Goal: Information Seeking & Learning: Learn about a topic

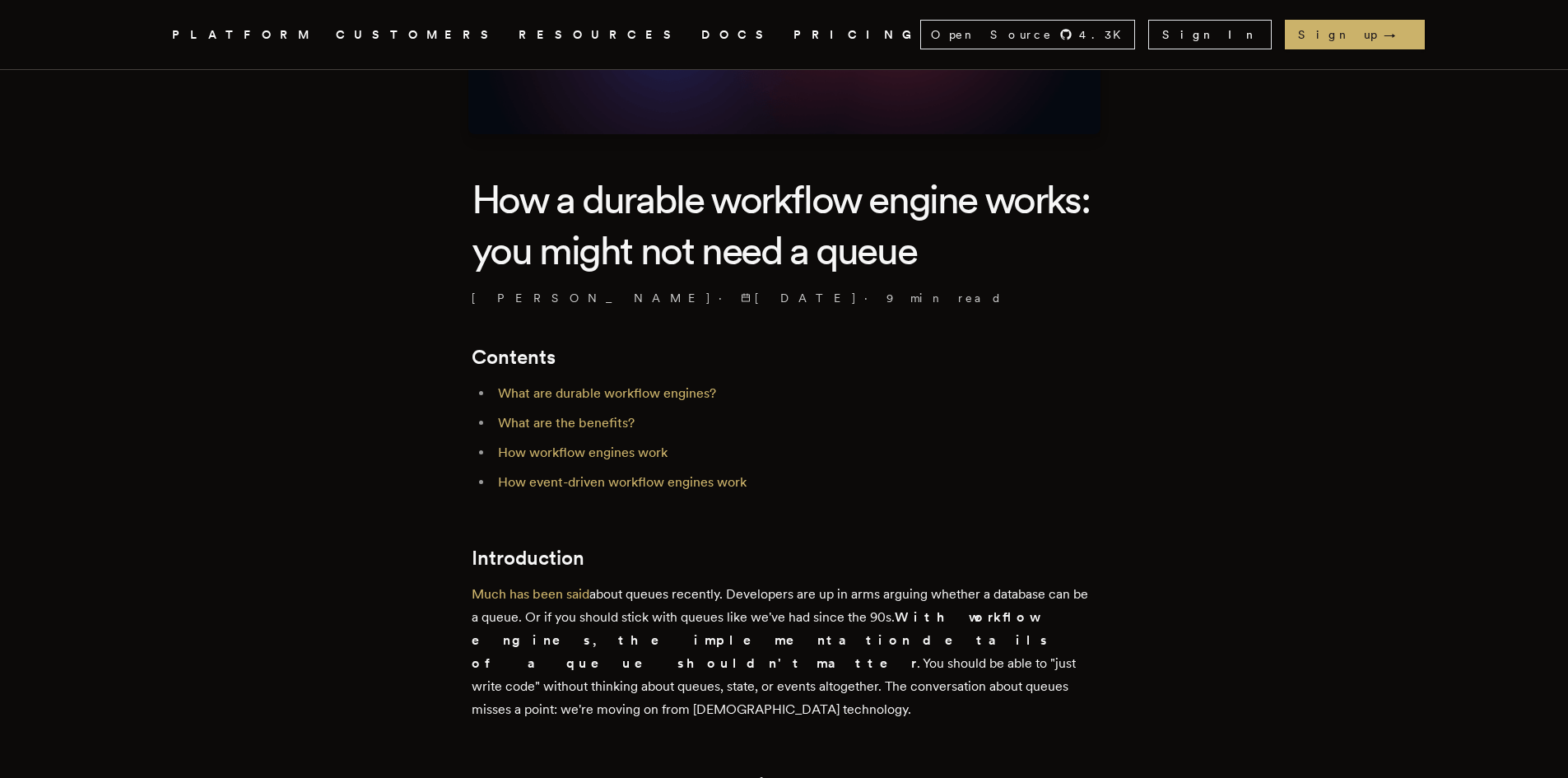
scroll to position [329, 0]
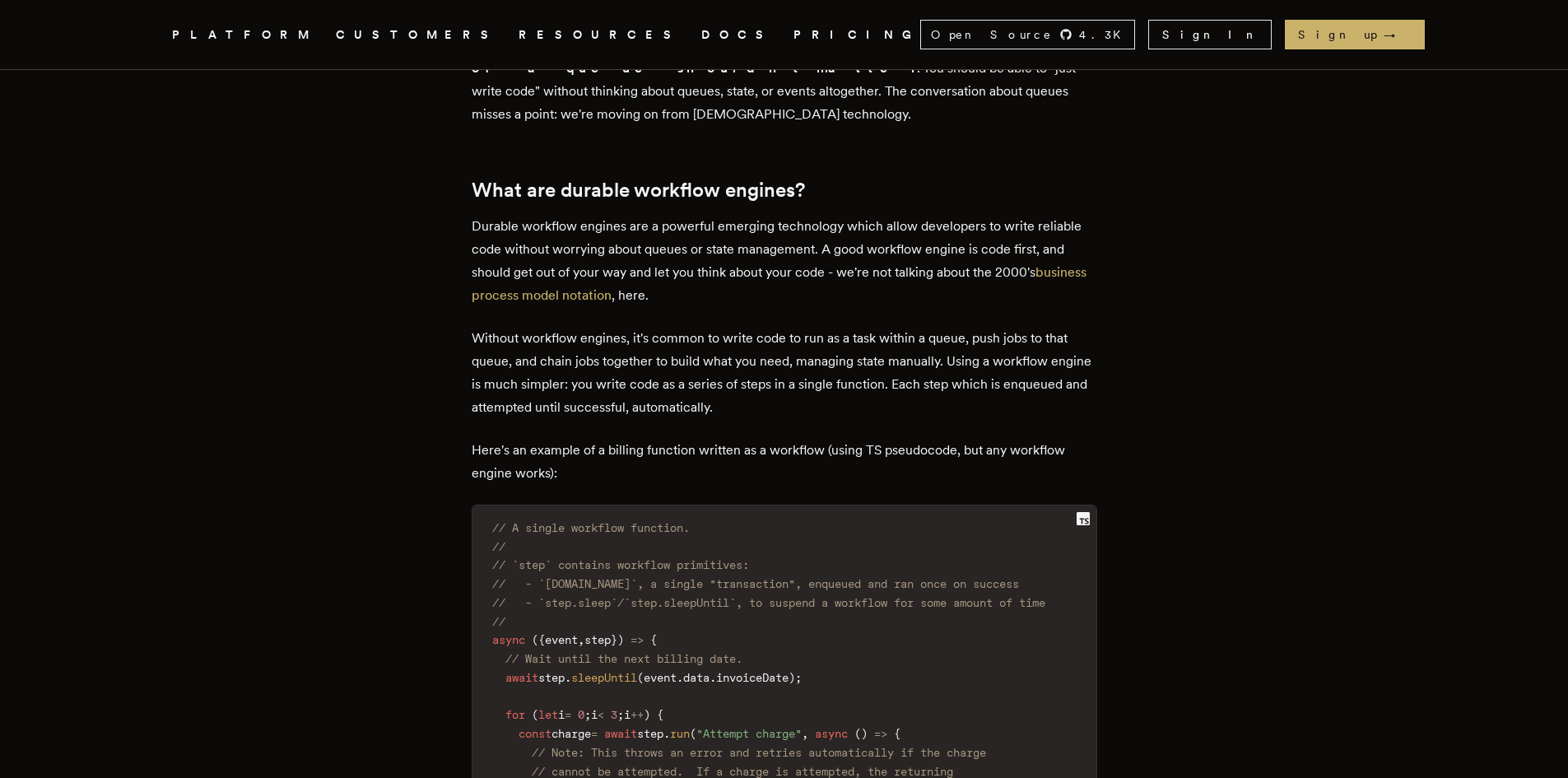
scroll to position [906, 0]
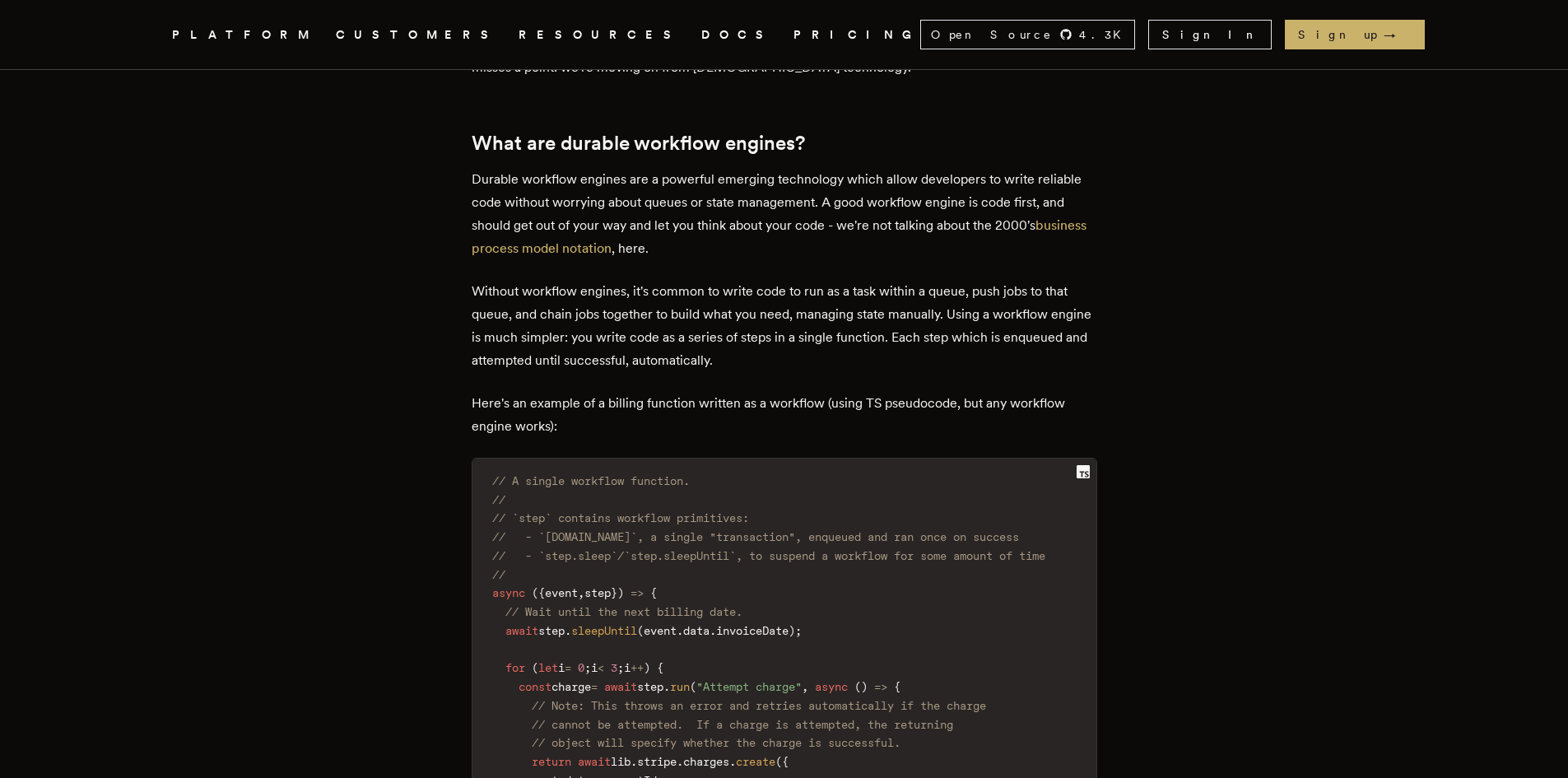
scroll to position [988, 0]
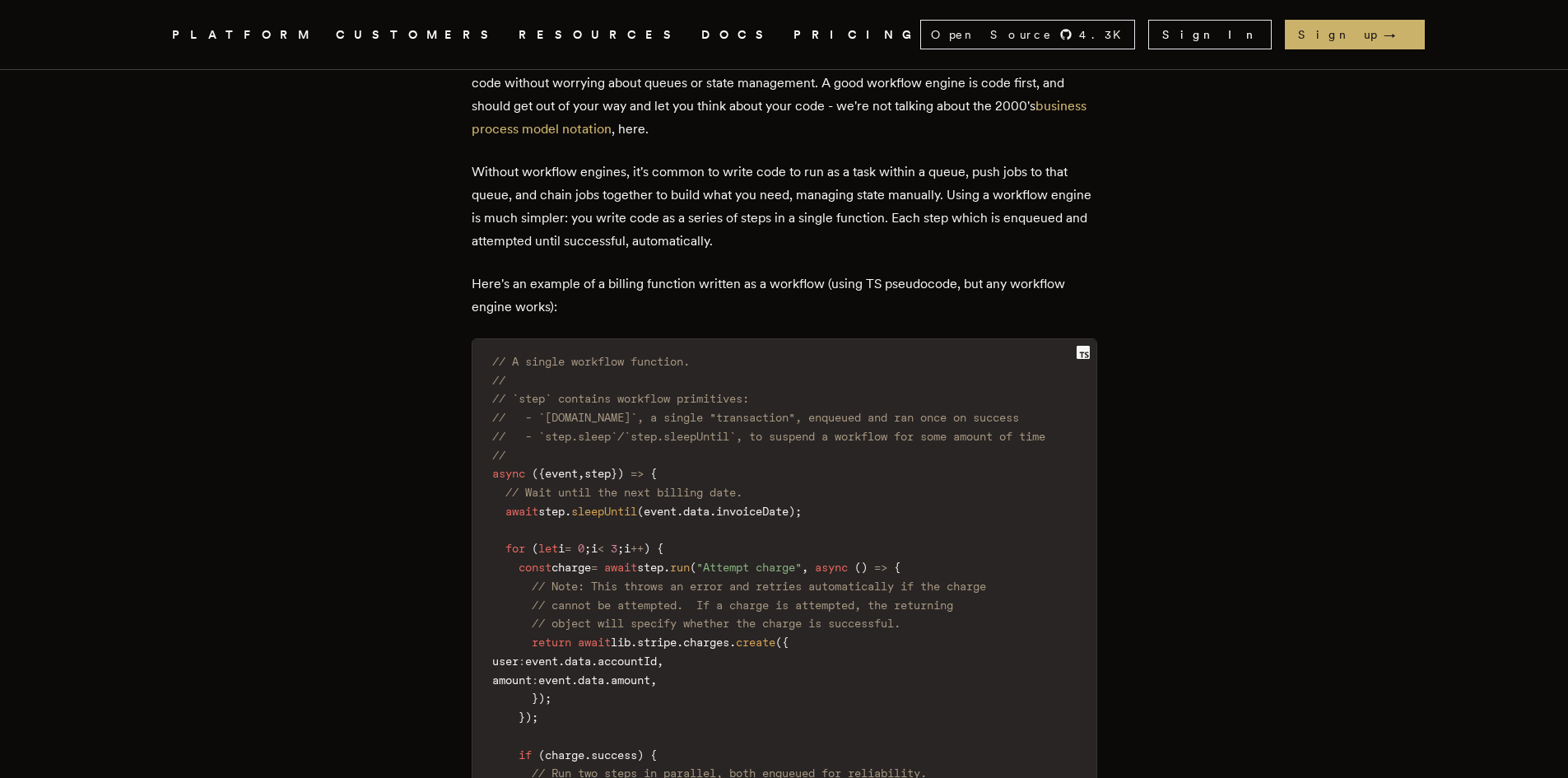
scroll to position [1070, 0]
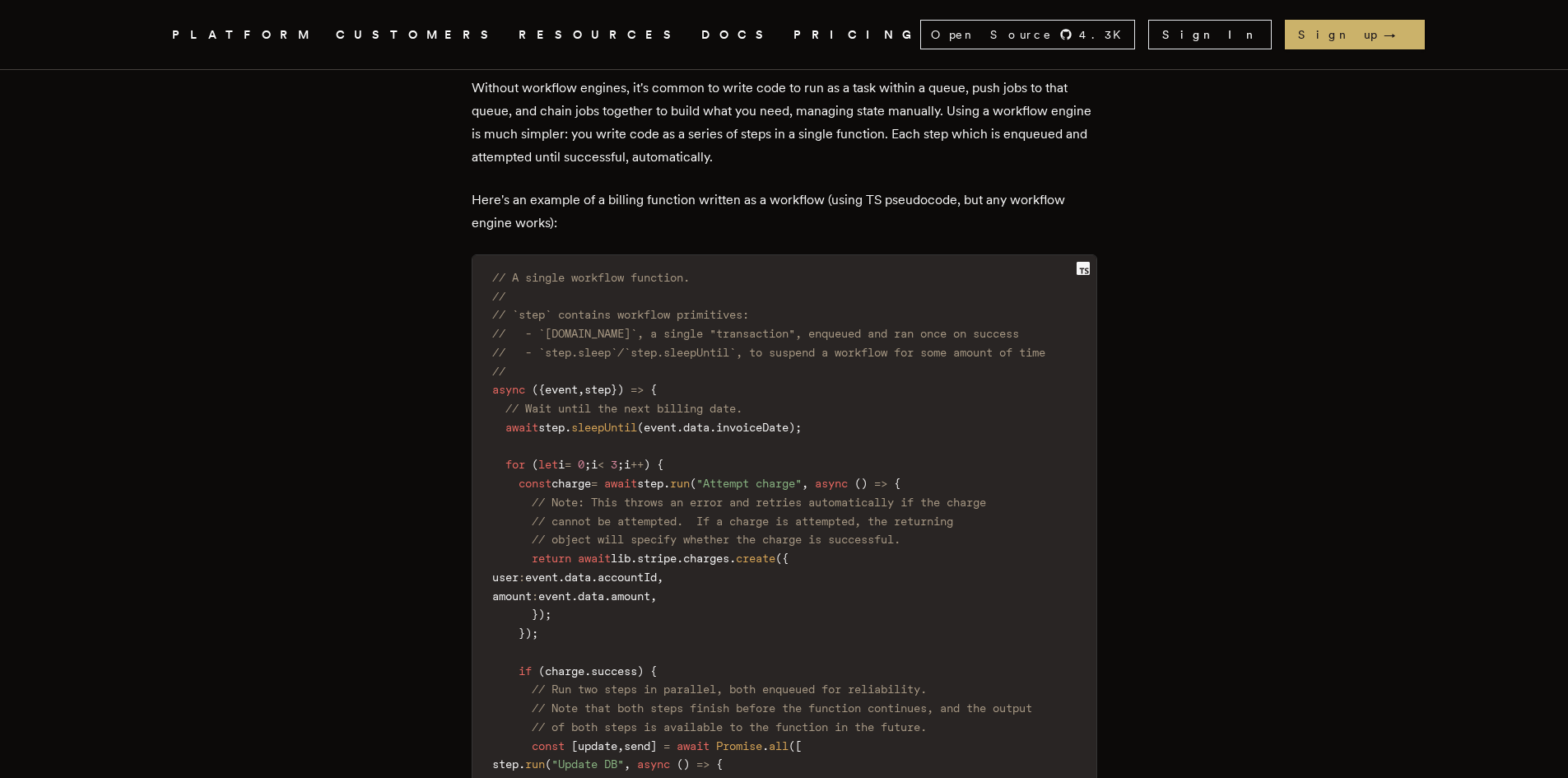
scroll to position [1153, 0]
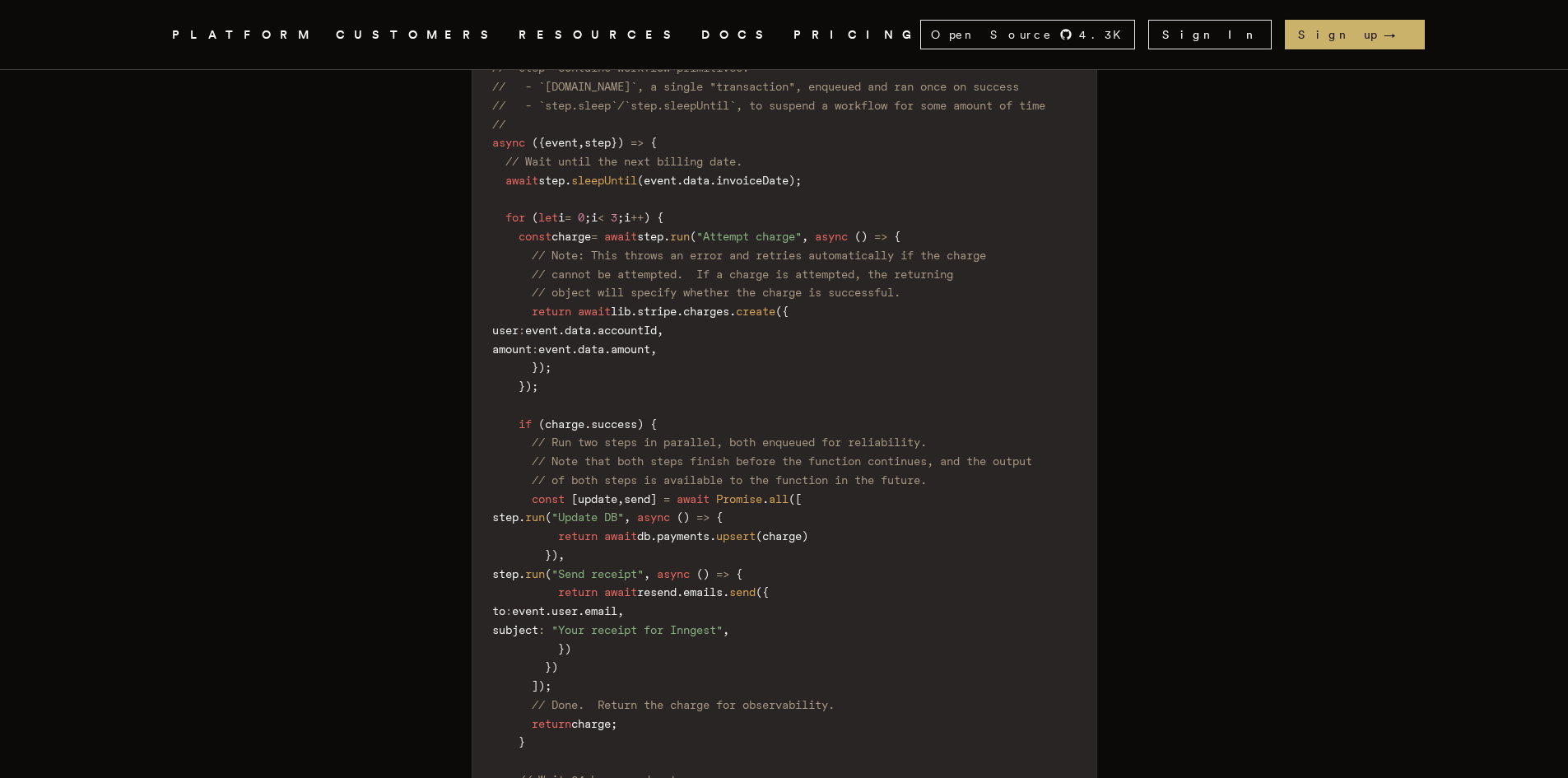
scroll to position [1400, 0]
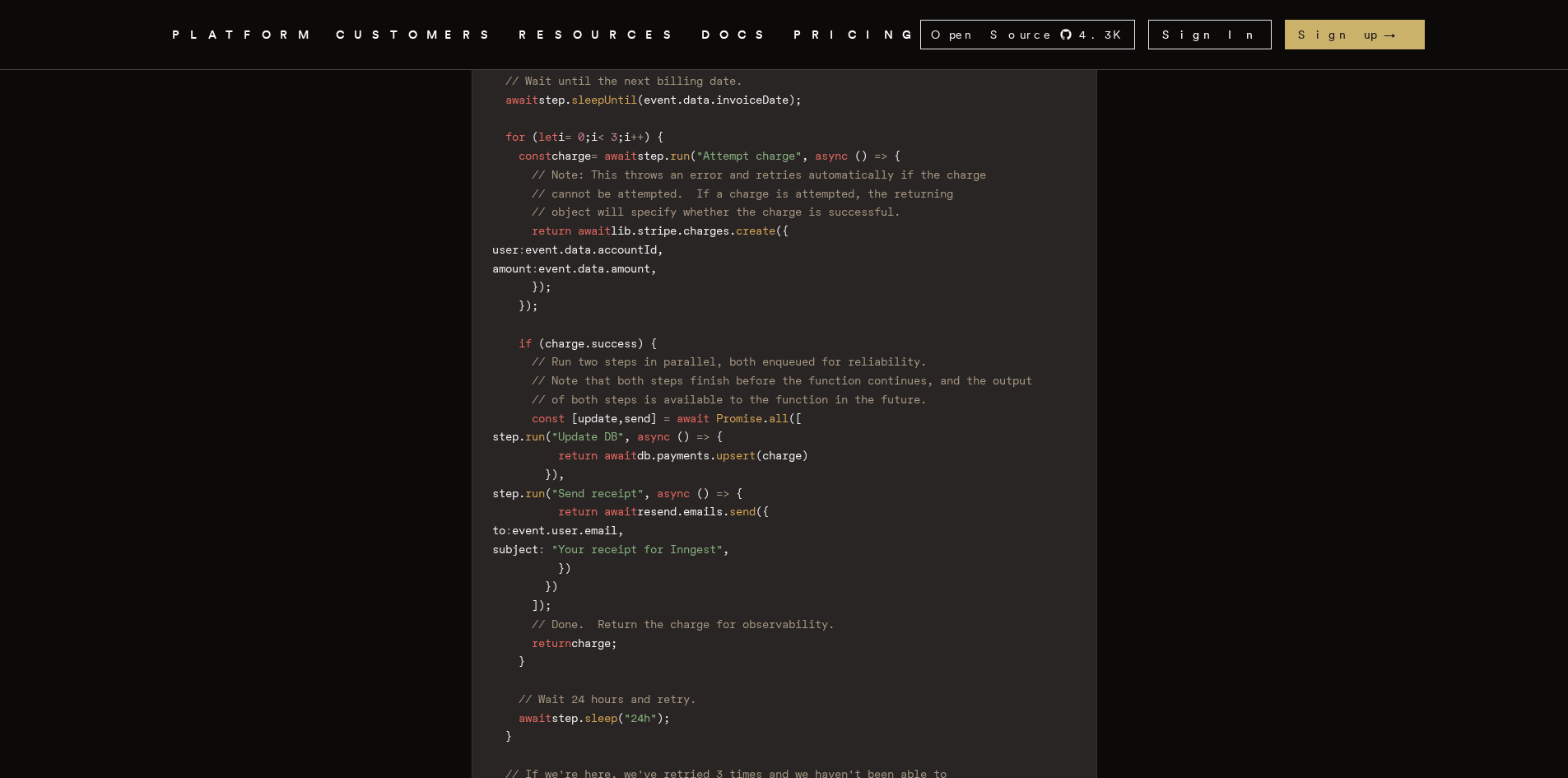
scroll to position [1483, 0]
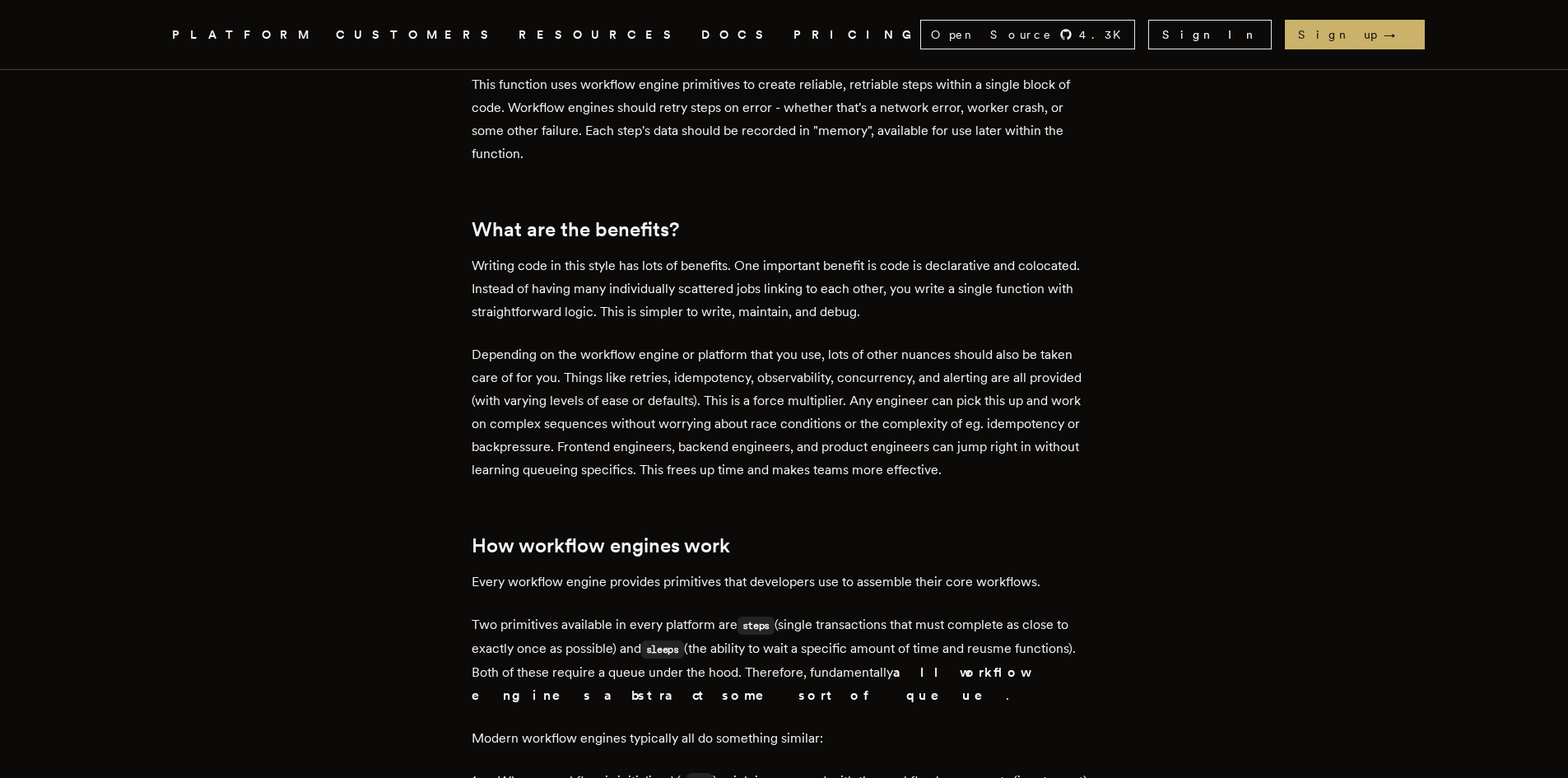
click at [331, 191] on article "How a durable workflow engine works: you might not need a queue [PERSON_NAME] ·…" at bounding box center [784, 657] width 1185 height 5787
click at [331, 189] on article "How a durable workflow engine works: you might not need a queue [PERSON_NAME] ·…" at bounding box center [784, 657] width 1185 height 5787
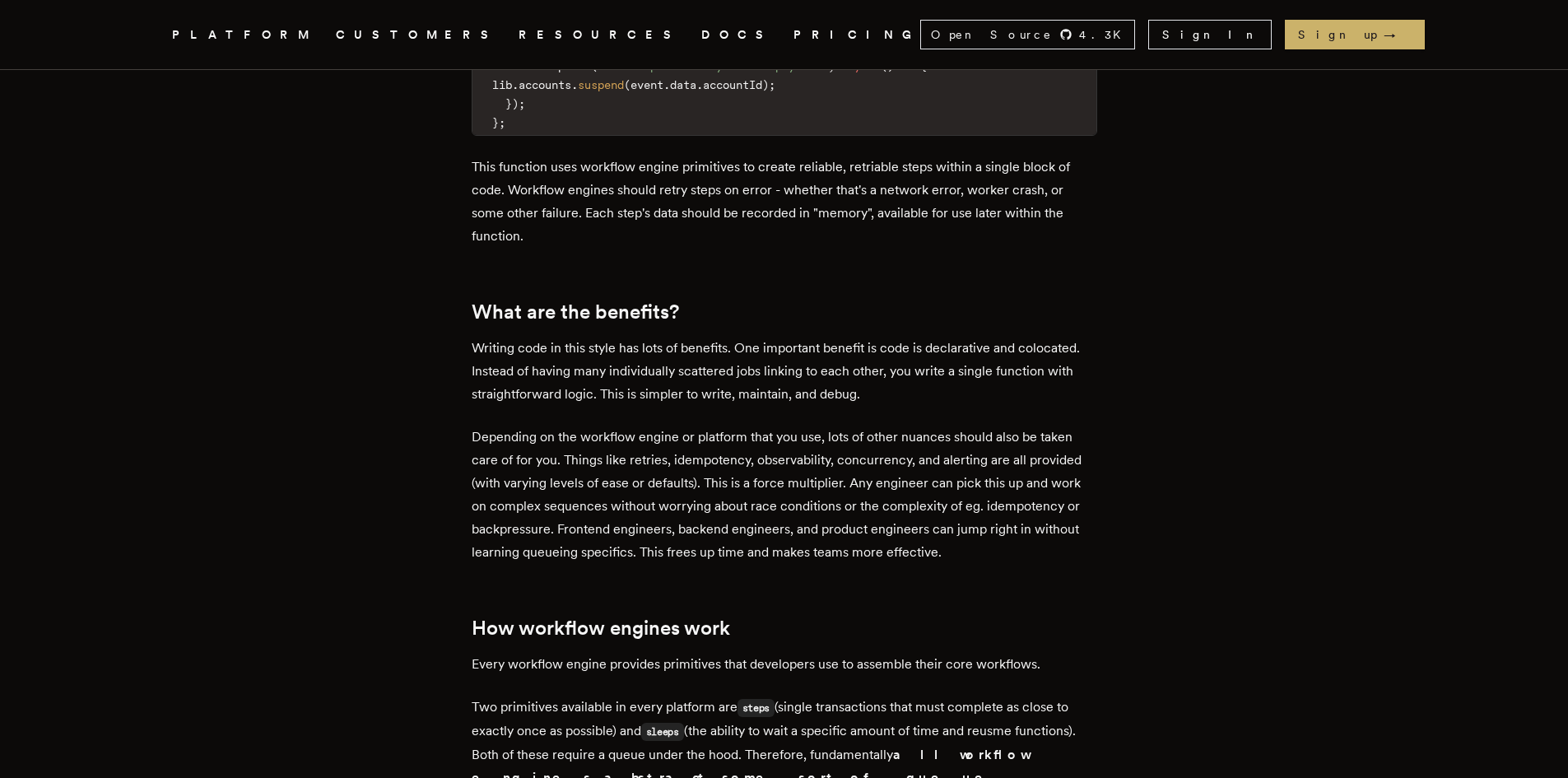
click at [331, 189] on article "How a durable workflow engine works: you might not need a queue [PERSON_NAME] ·…" at bounding box center [784, 740] width 1185 height 5787
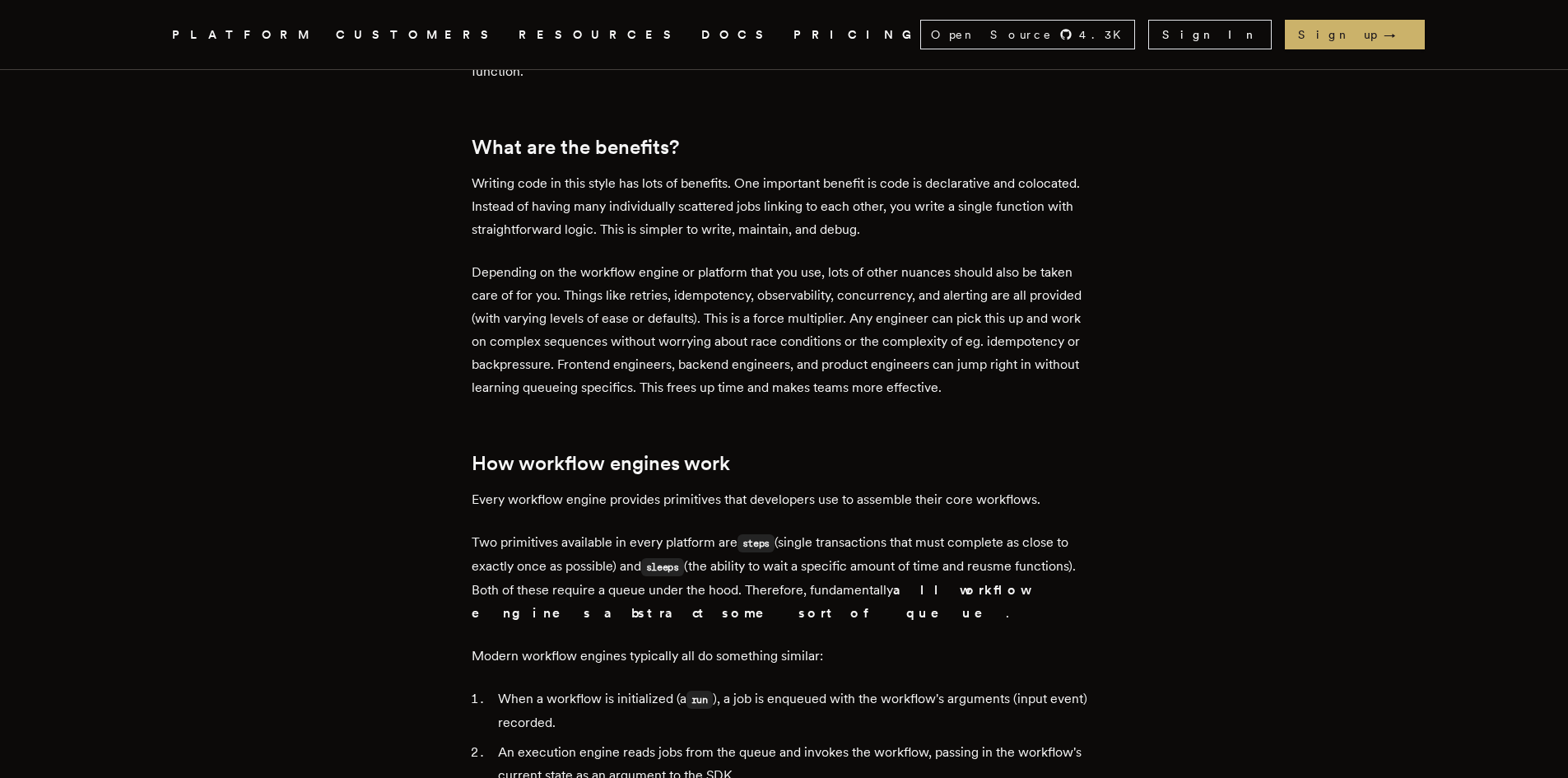
click at [331, 189] on article "How a durable workflow engine works: you might not need a queue [PERSON_NAME] ·…" at bounding box center [784, 575] width 1185 height 5787
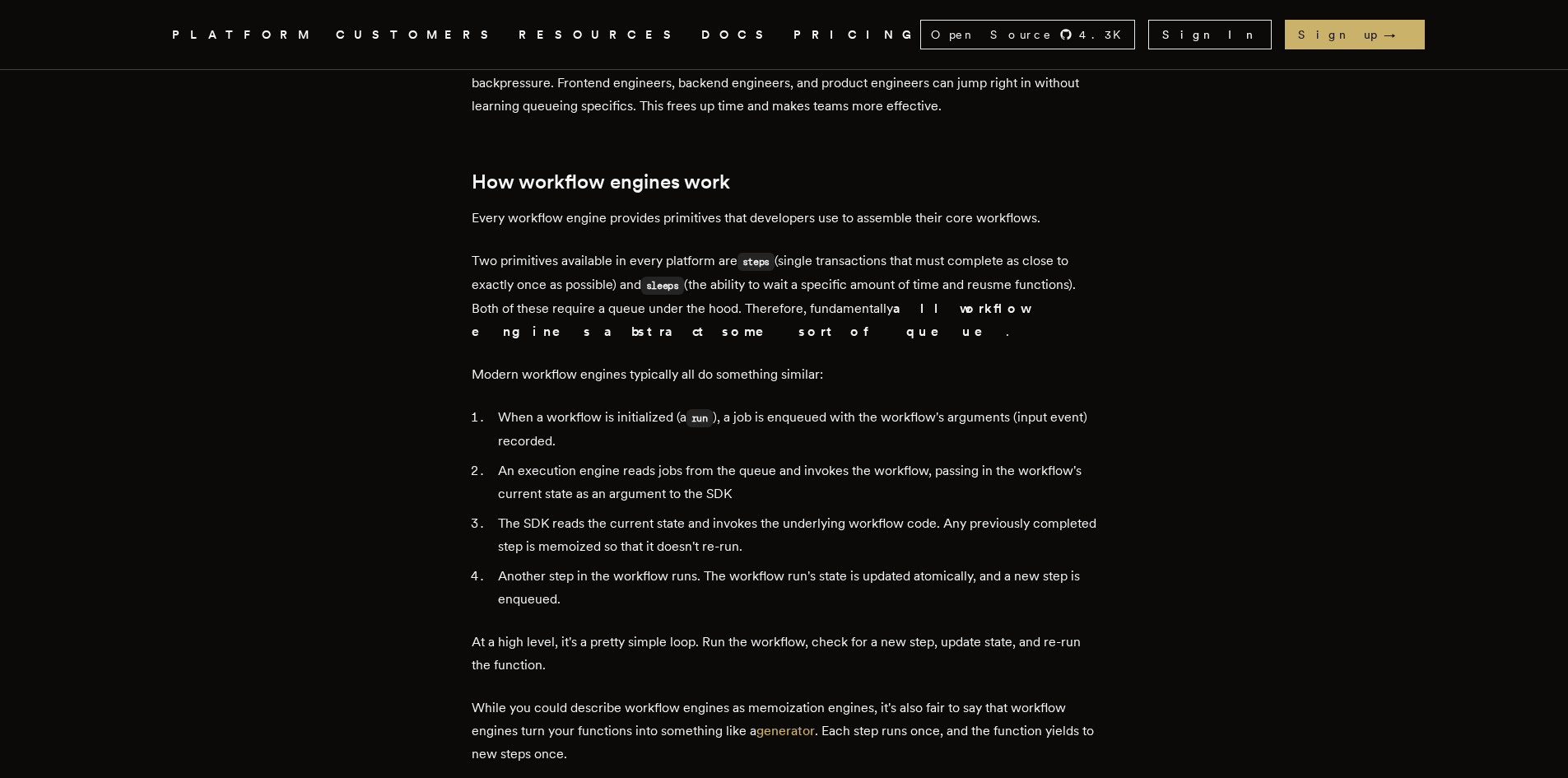
scroll to position [2718, 0]
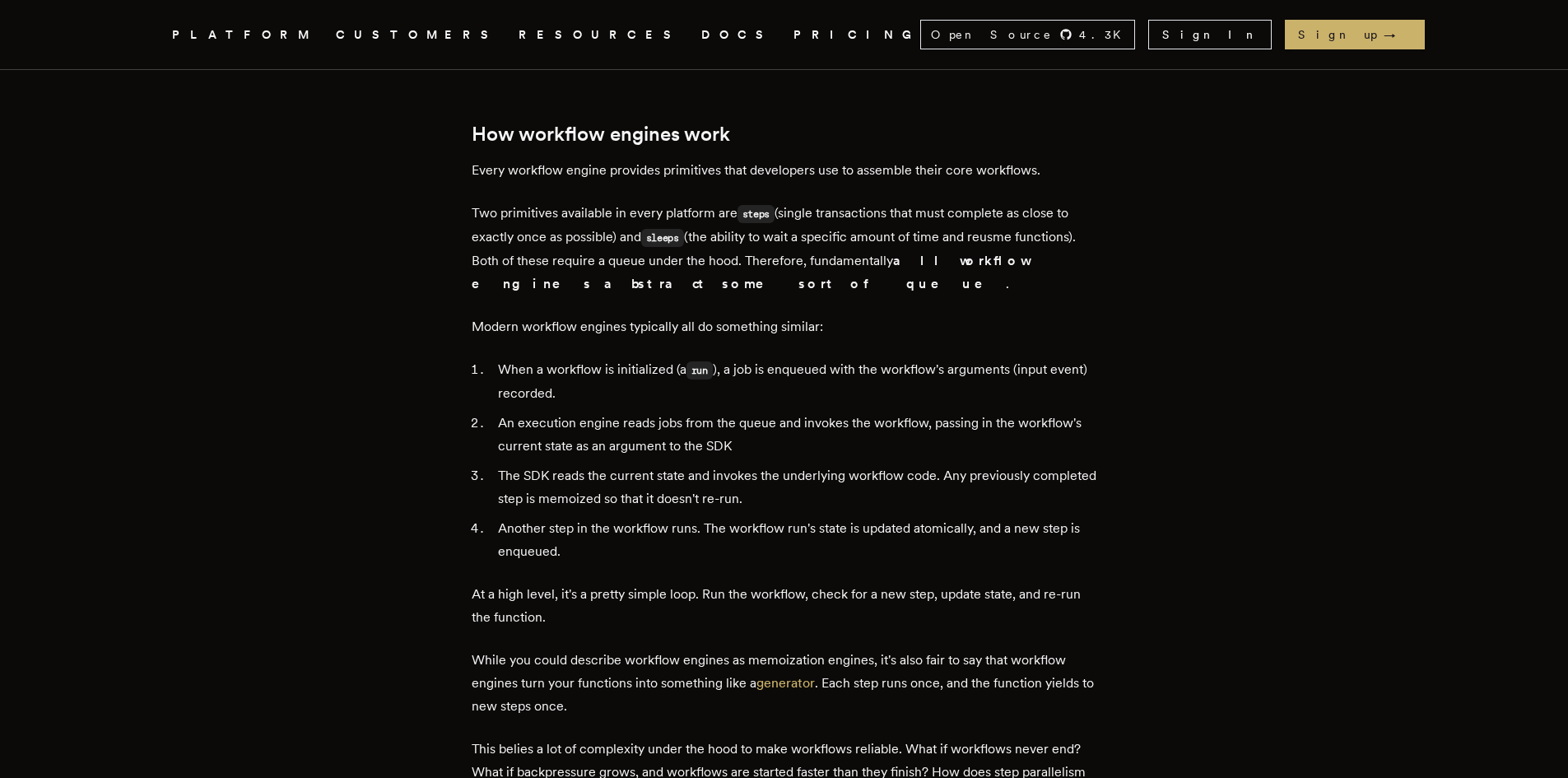
click at [331, 189] on article "How a durable workflow engine works: you might not need a queue [PERSON_NAME] ·…" at bounding box center [784, 246] width 1185 height 5787
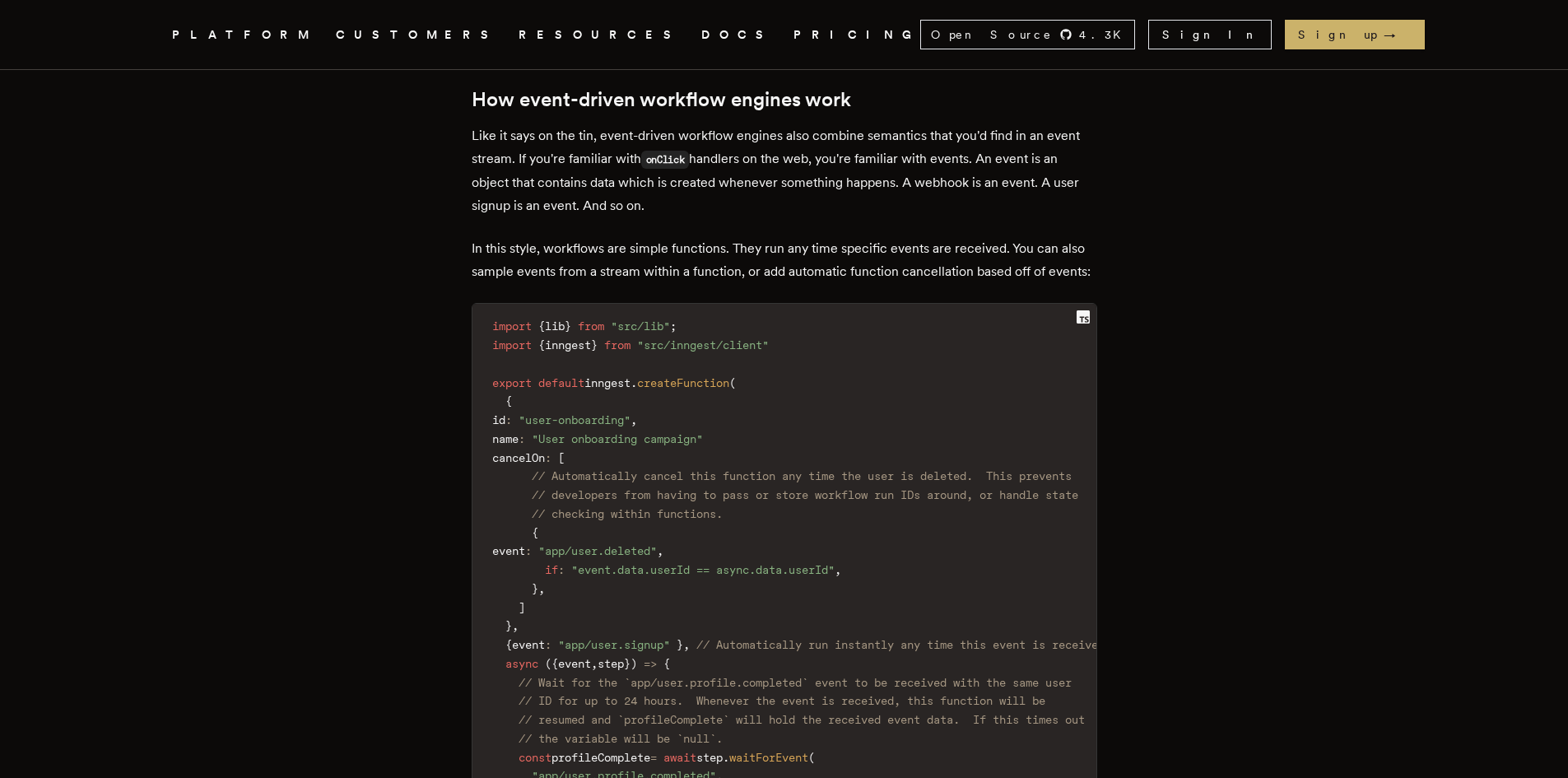
scroll to position [3541, 0]
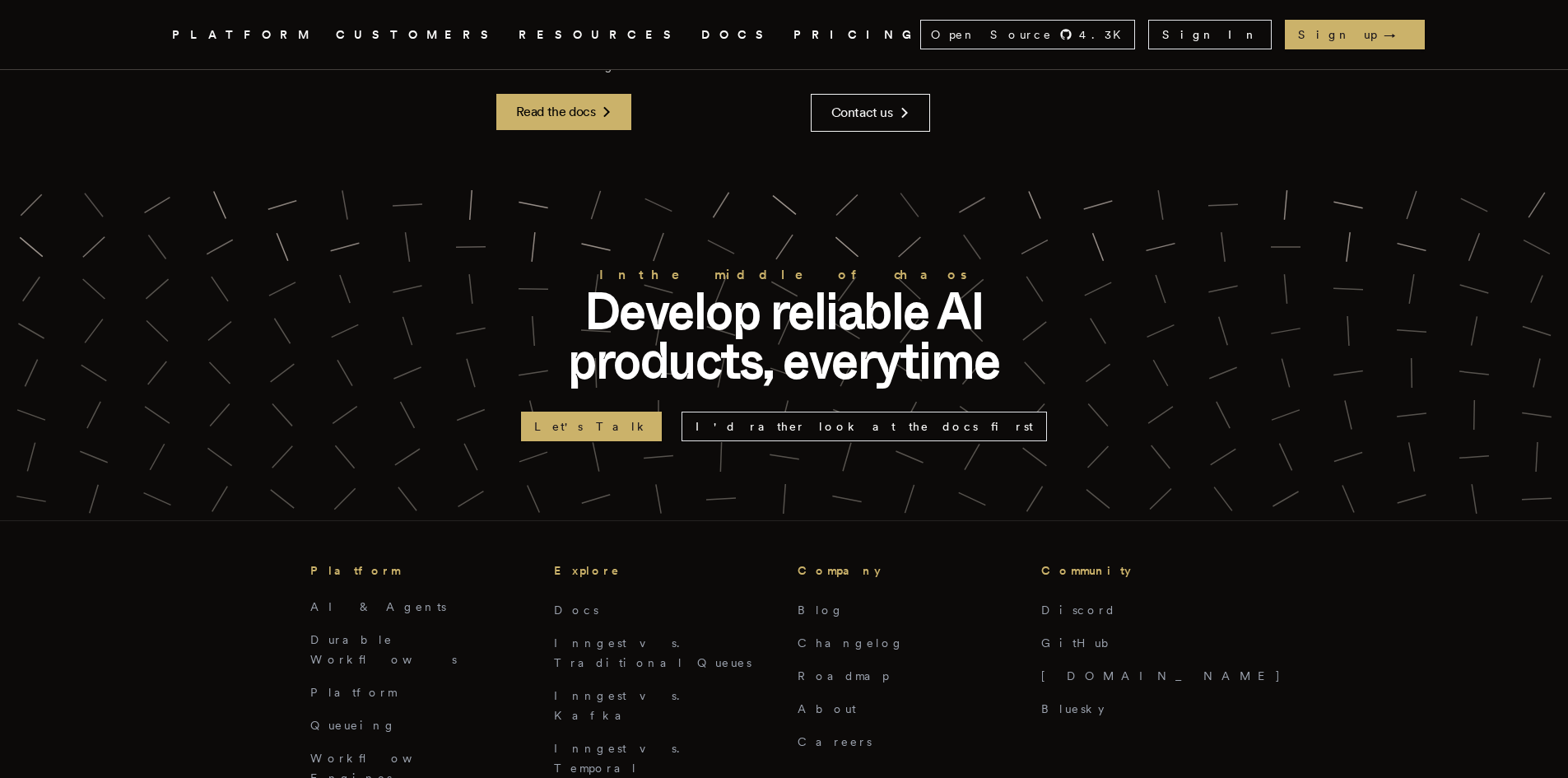
scroll to position [5682, 0]
